Goal: Browse casually: Explore the website without a specific task or goal

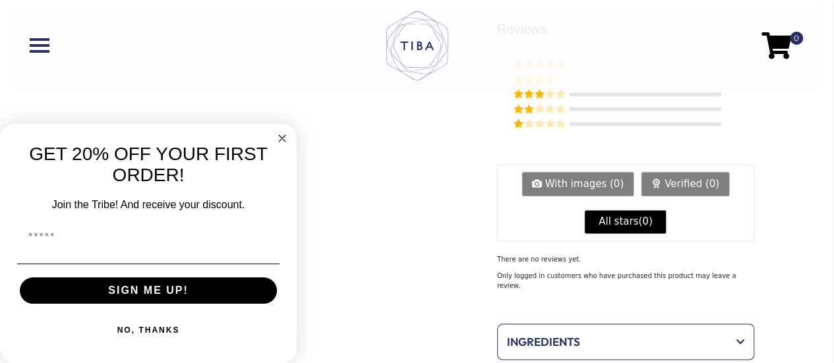
scroll to position [989, 0]
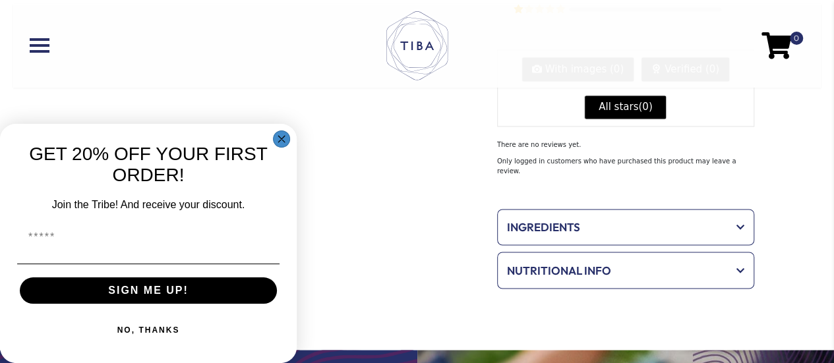
click at [281, 132] on circle "Close dialog" at bounding box center [281, 139] width 15 height 15
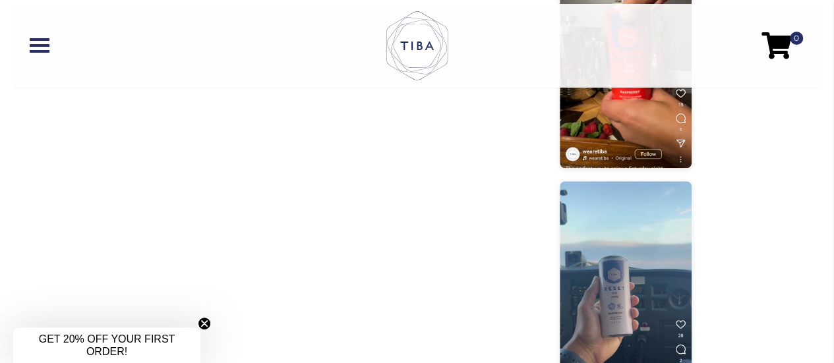
scroll to position [489, 0]
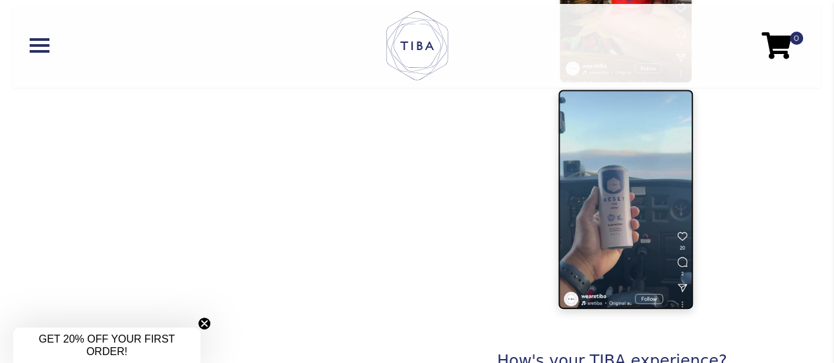
click at [618, 188] on img at bounding box center [626, 200] width 136 height 221
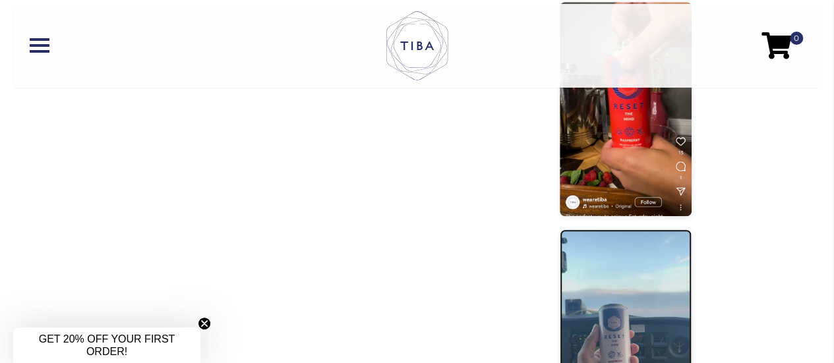
scroll to position [159, 0]
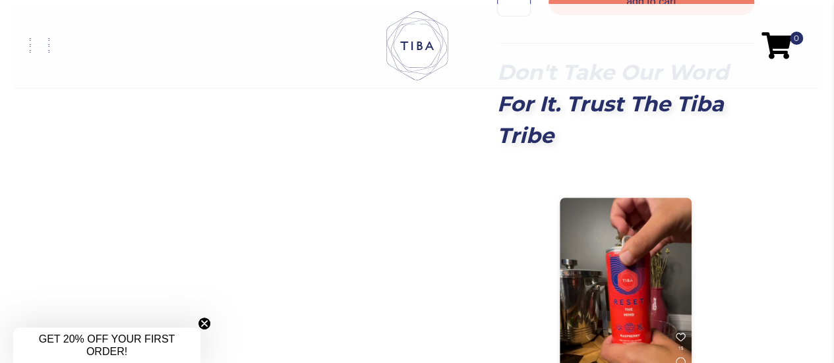
click at [43, 43] on link at bounding box center [159, 45] width 258 height 14
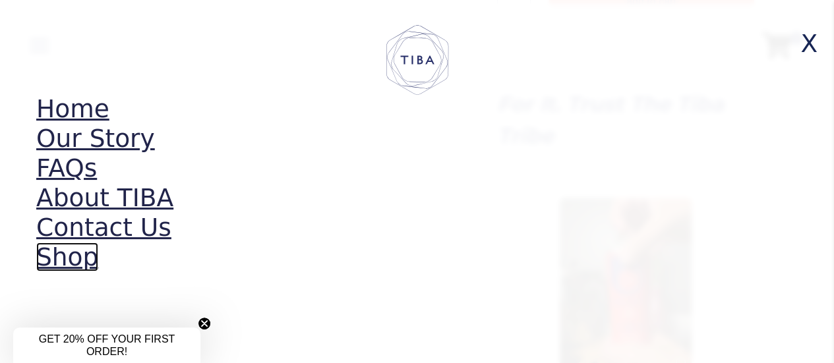
click at [83, 260] on link "Shop" at bounding box center [67, 257] width 62 height 29
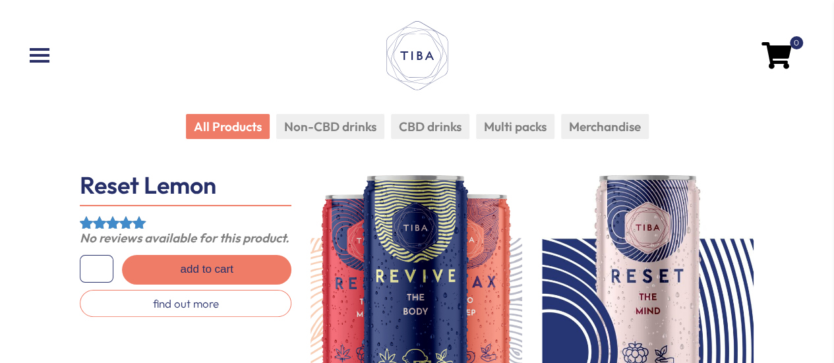
click at [302, 135] on li "Non-CBD drinks" at bounding box center [330, 127] width 108 height 26
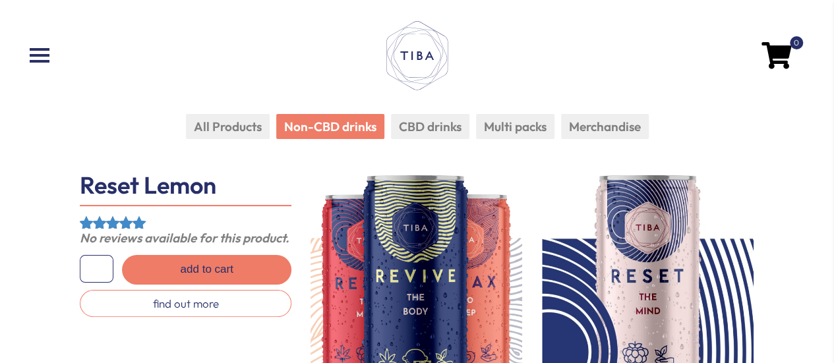
click at [255, 131] on li "All Products" at bounding box center [228, 127] width 84 height 26
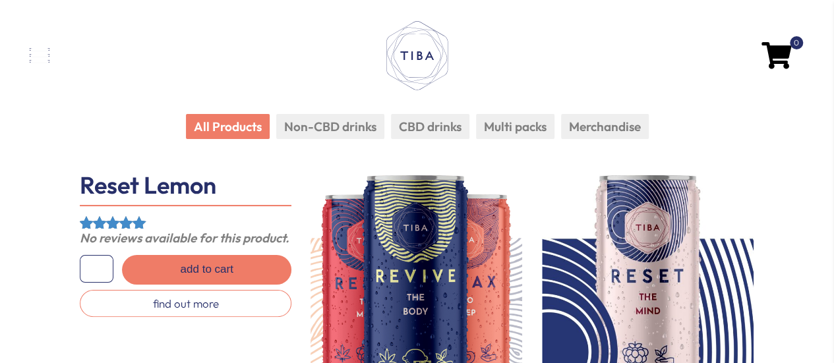
click at [45, 55] on span at bounding box center [40, 55] width 20 height 3
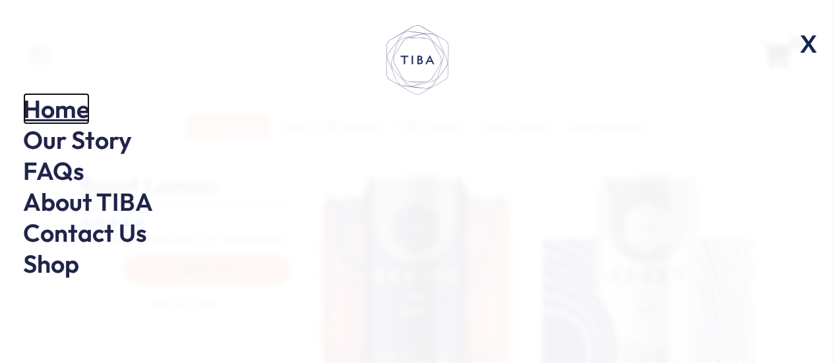
click at [58, 110] on link "Home" at bounding box center [56, 109] width 67 height 32
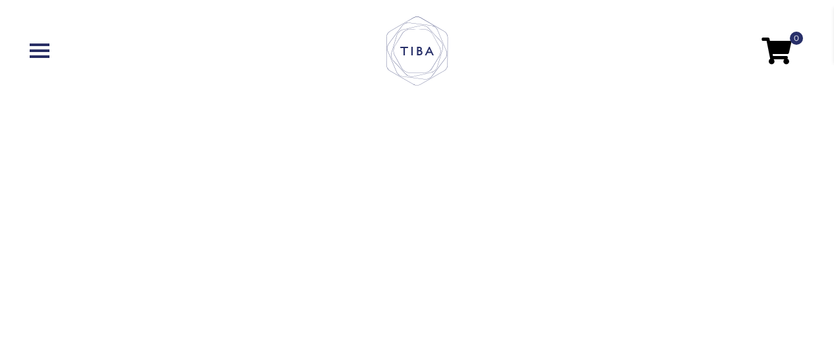
scroll to position [791, 0]
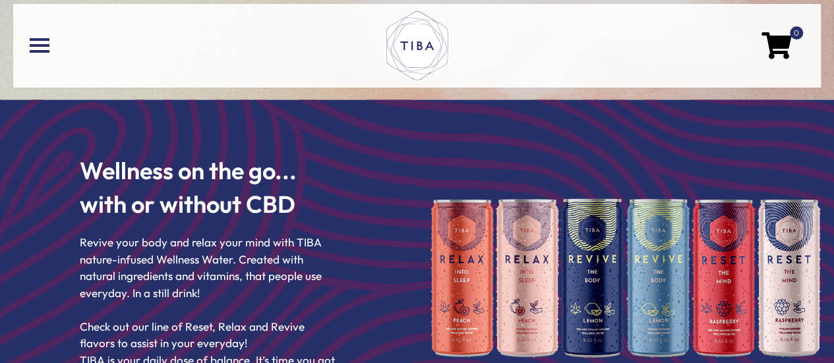
click at [718, 249] on img at bounding box center [625, 277] width 391 height 159
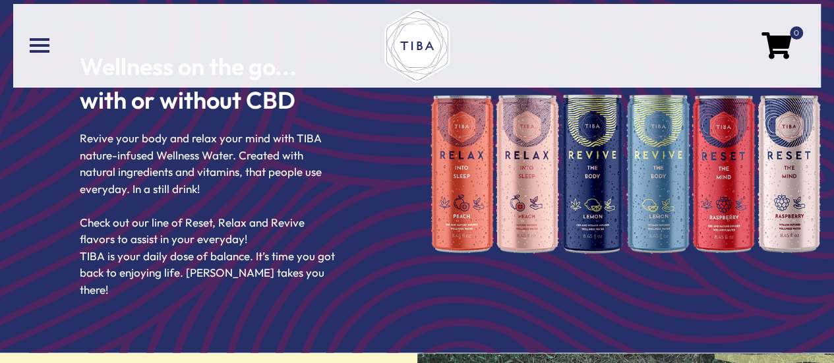
scroll to position [1054, 0]
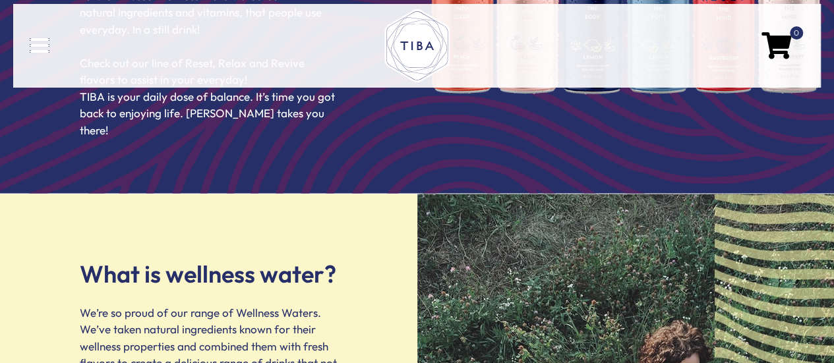
click at [30, 49] on link at bounding box center [159, 45] width 258 height 14
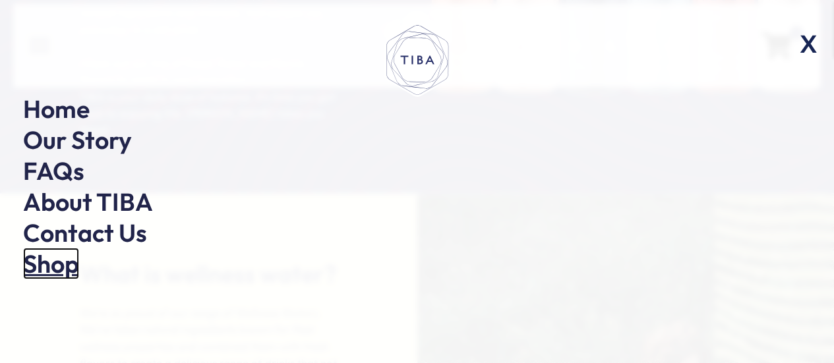
click at [46, 256] on link "Shop" at bounding box center [51, 264] width 56 height 32
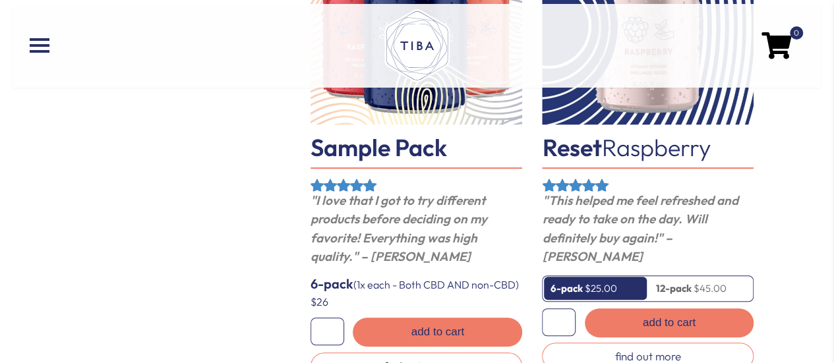
scroll to position [330, 0]
